Goal: Information Seeking & Learning: Find specific fact

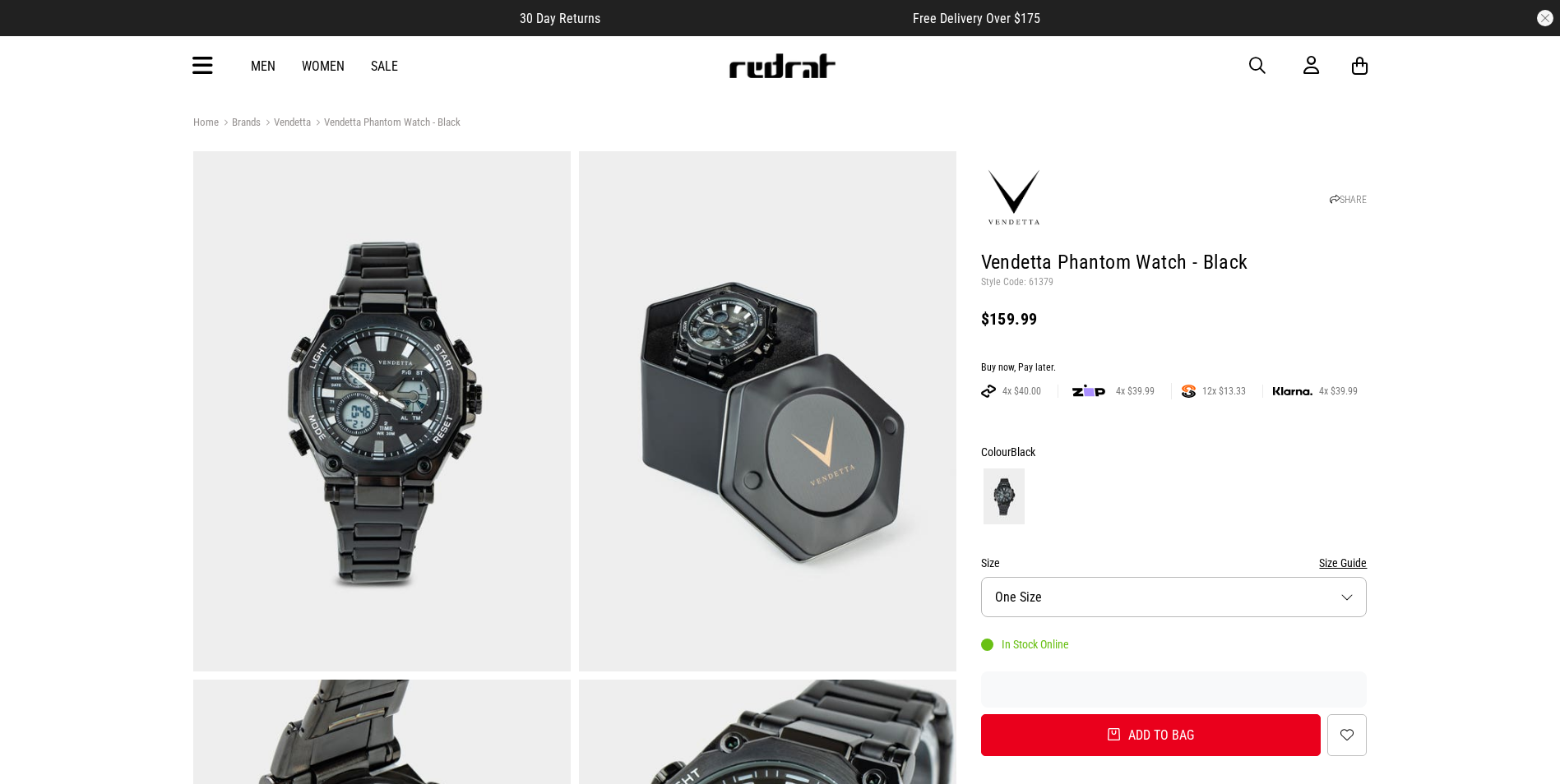
click at [1255, 60] on span "button" at bounding box center [1257, 66] width 17 height 20
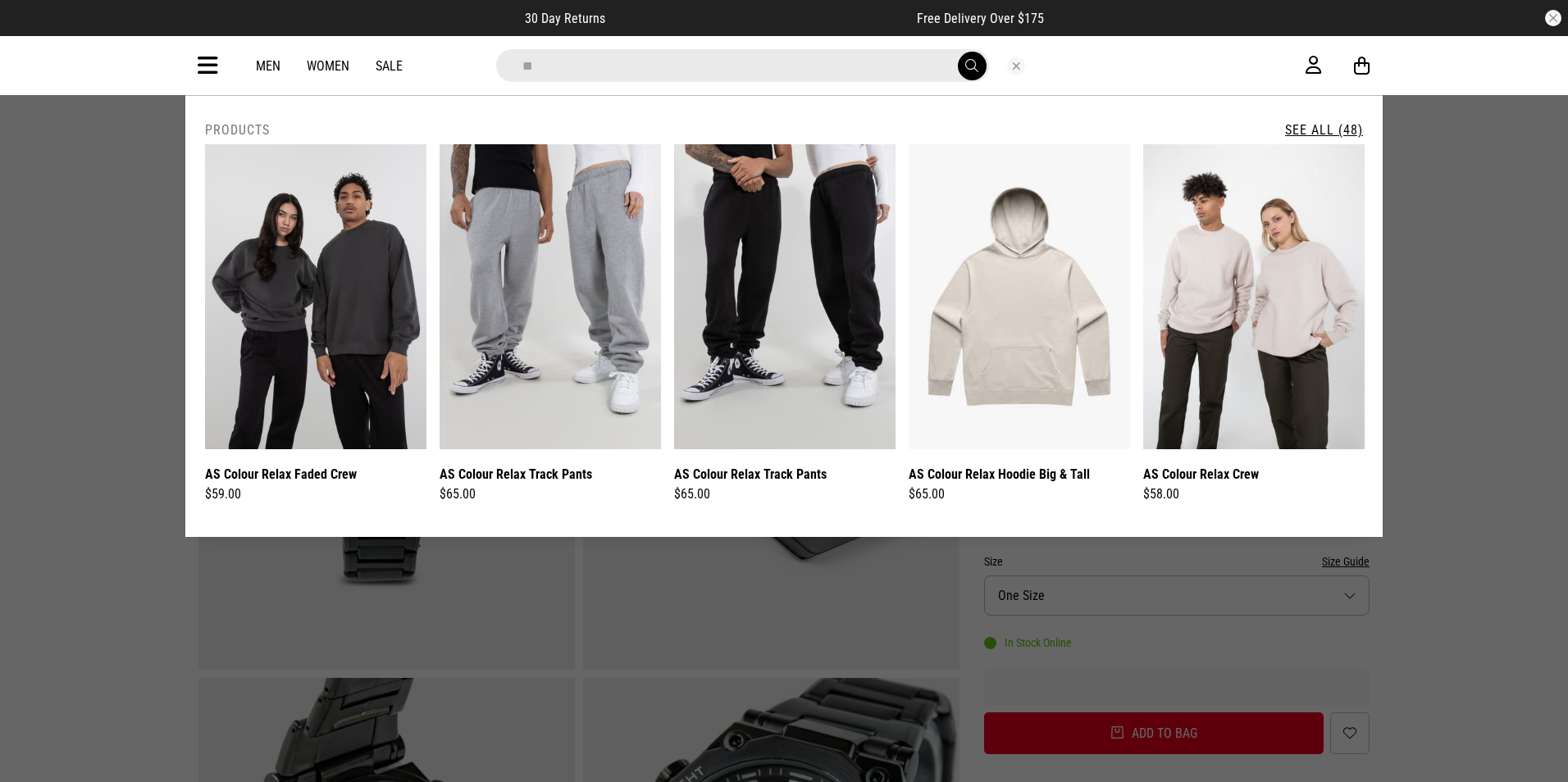
type input "*"
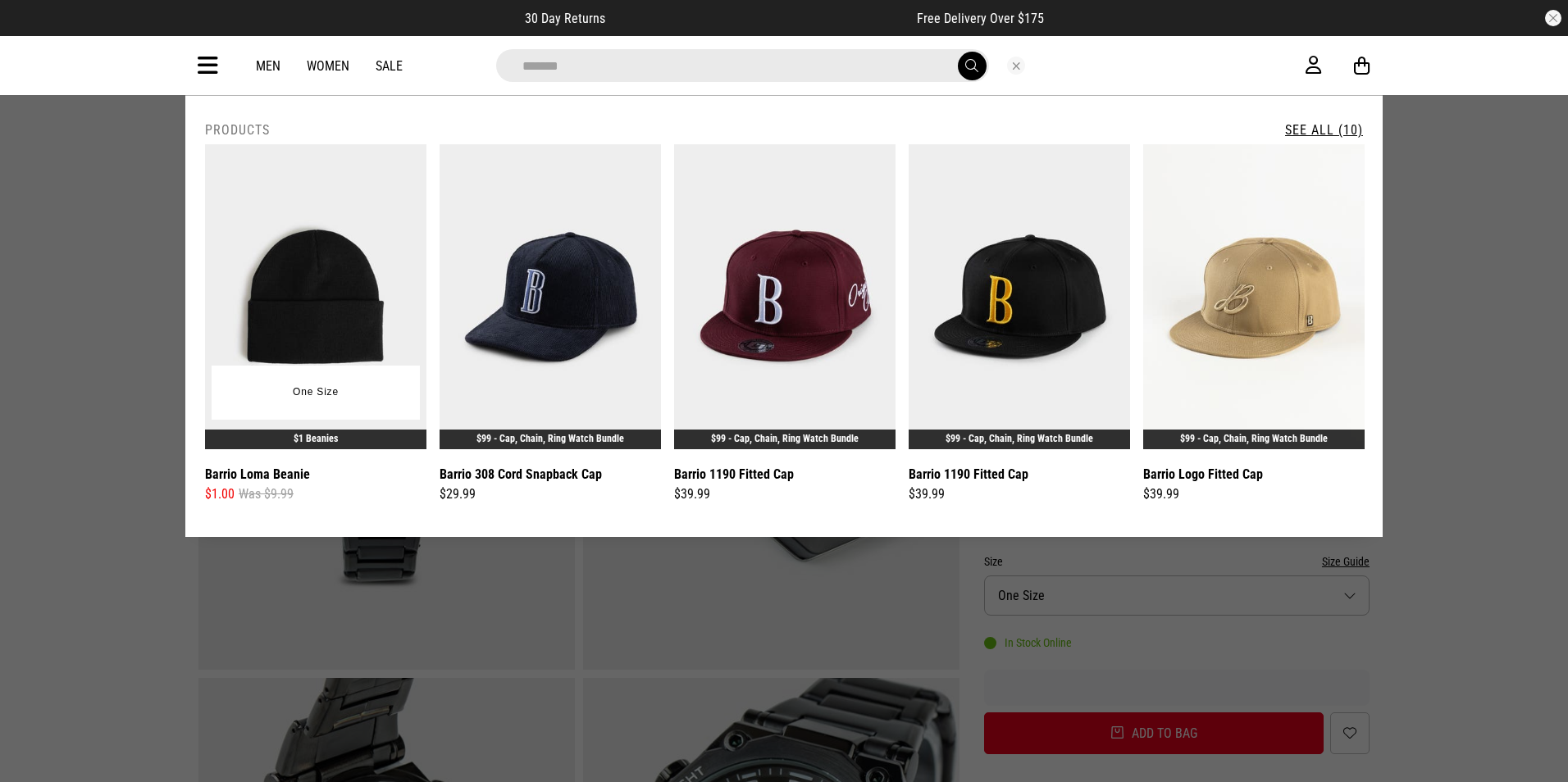
type input "******"
click at [302, 294] on img at bounding box center [316, 297] width 221 height 305
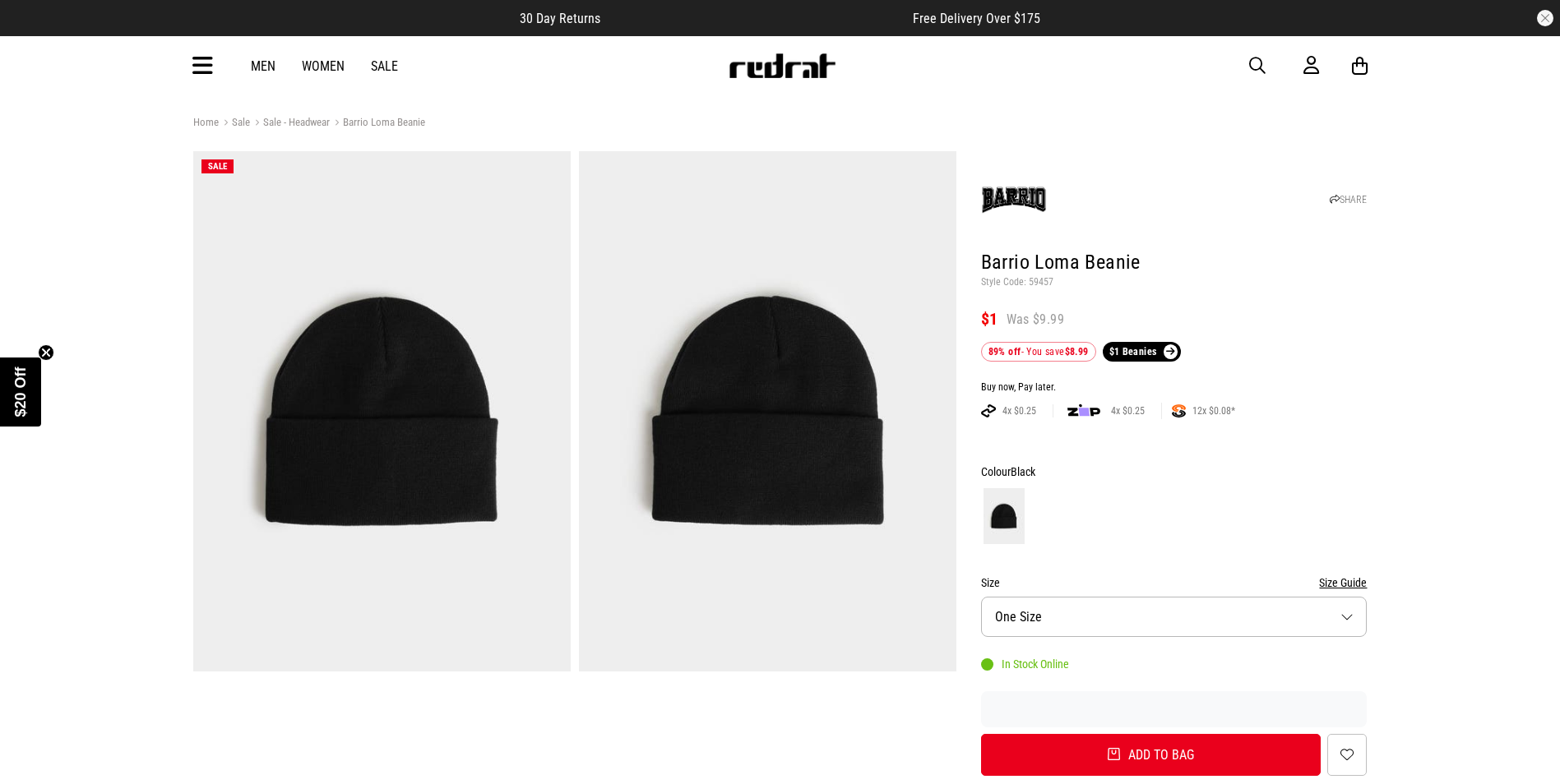
click at [1042, 279] on p "Style Code: 59457" at bounding box center [1174, 283] width 386 height 13
copy p "59457"
